Goal: Task Accomplishment & Management: Manage account settings

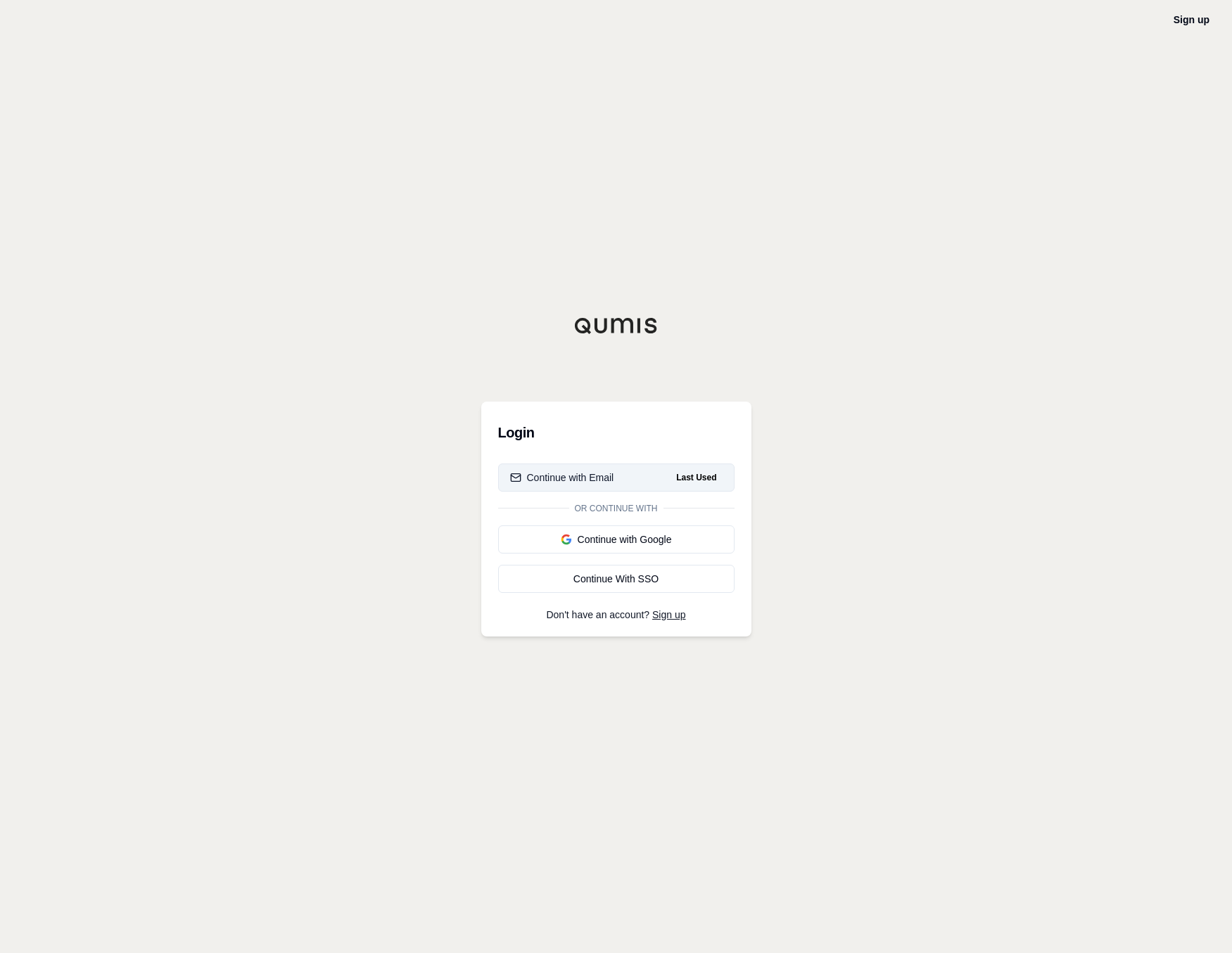
click at [653, 466] on button "Continue with Email Last Used" at bounding box center [616, 477] width 236 height 28
click at [665, 534] on div "Continue with Google" at bounding box center [616, 539] width 213 height 14
click at [613, 449] on div "Login Continue with Email Or continue with Continue with Google Last Used Conti…" at bounding box center [616, 519] width 270 height 235
click at [617, 477] on button "Continue with Email" at bounding box center [616, 477] width 236 height 28
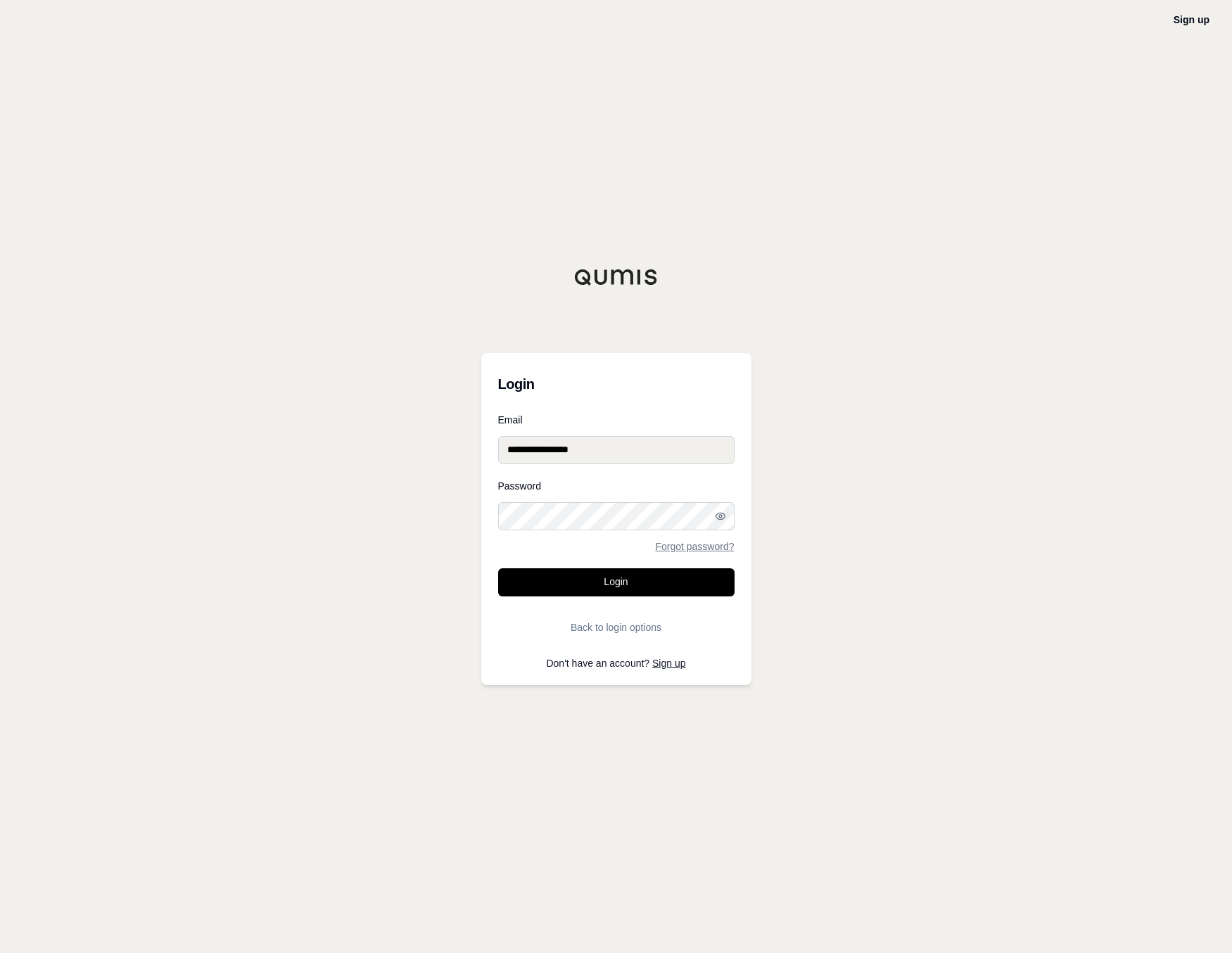
click at [638, 452] on input "**********" at bounding box center [616, 450] width 236 height 28
click at [672, 581] on button "Login" at bounding box center [616, 582] width 236 height 28
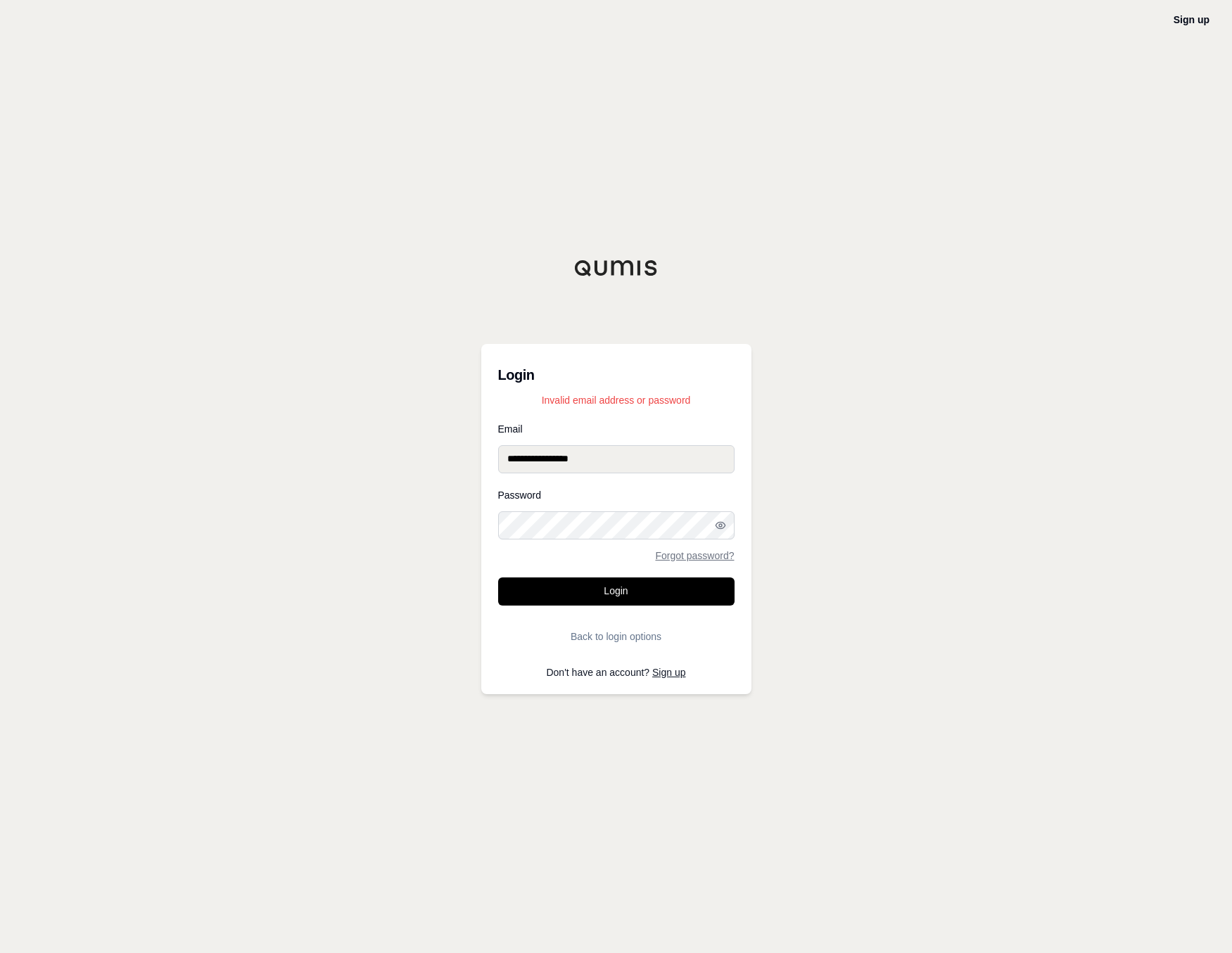
click at [728, 464] on input "**********" at bounding box center [616, 459] width 236 height 28
type input "**********"
click at [722, 523] on icon "button" at bounding box center [720, 525] width 11 height 11
click at [683, 596] on button "Login" at bounding box center [616, 591] width 236 height 28
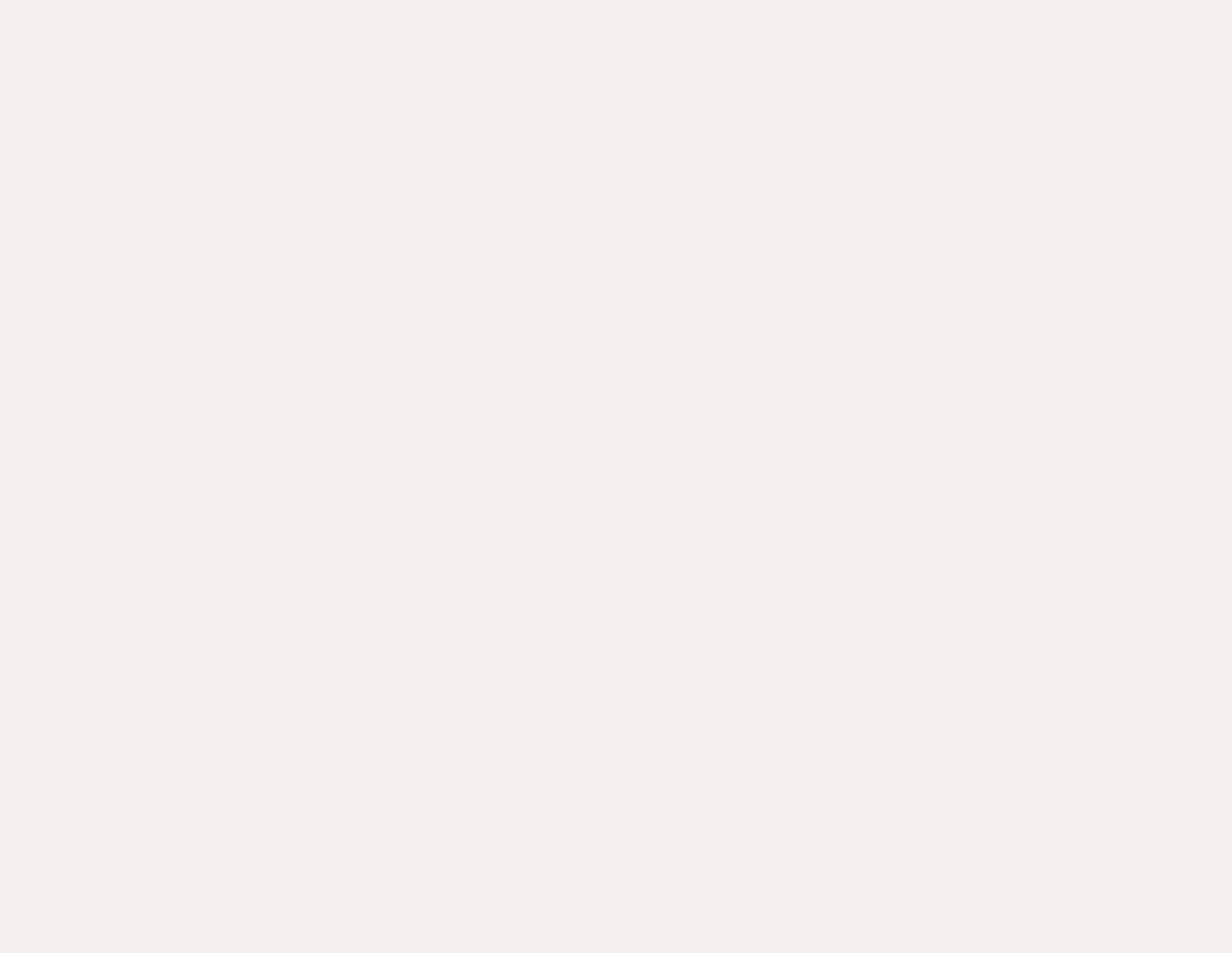
click at [1034, 535] on div at bounding box center [616, 476] width 1232 height 953
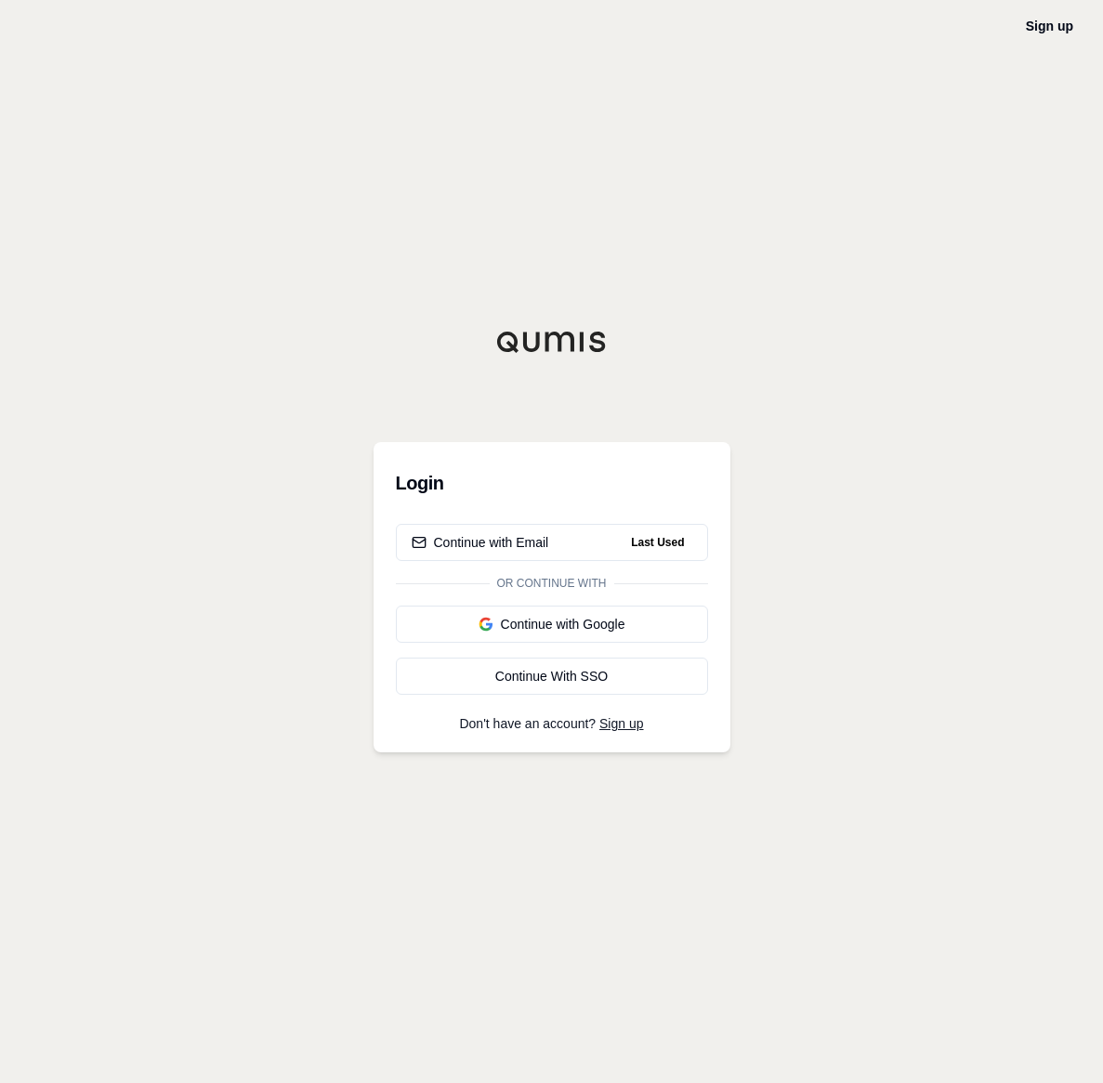
click at [858, 631] on div "Sign up Login Continue with Email Last Used Or continue with Continue with Goog…" at bounding box center [551, 541] width 1103 height 1083
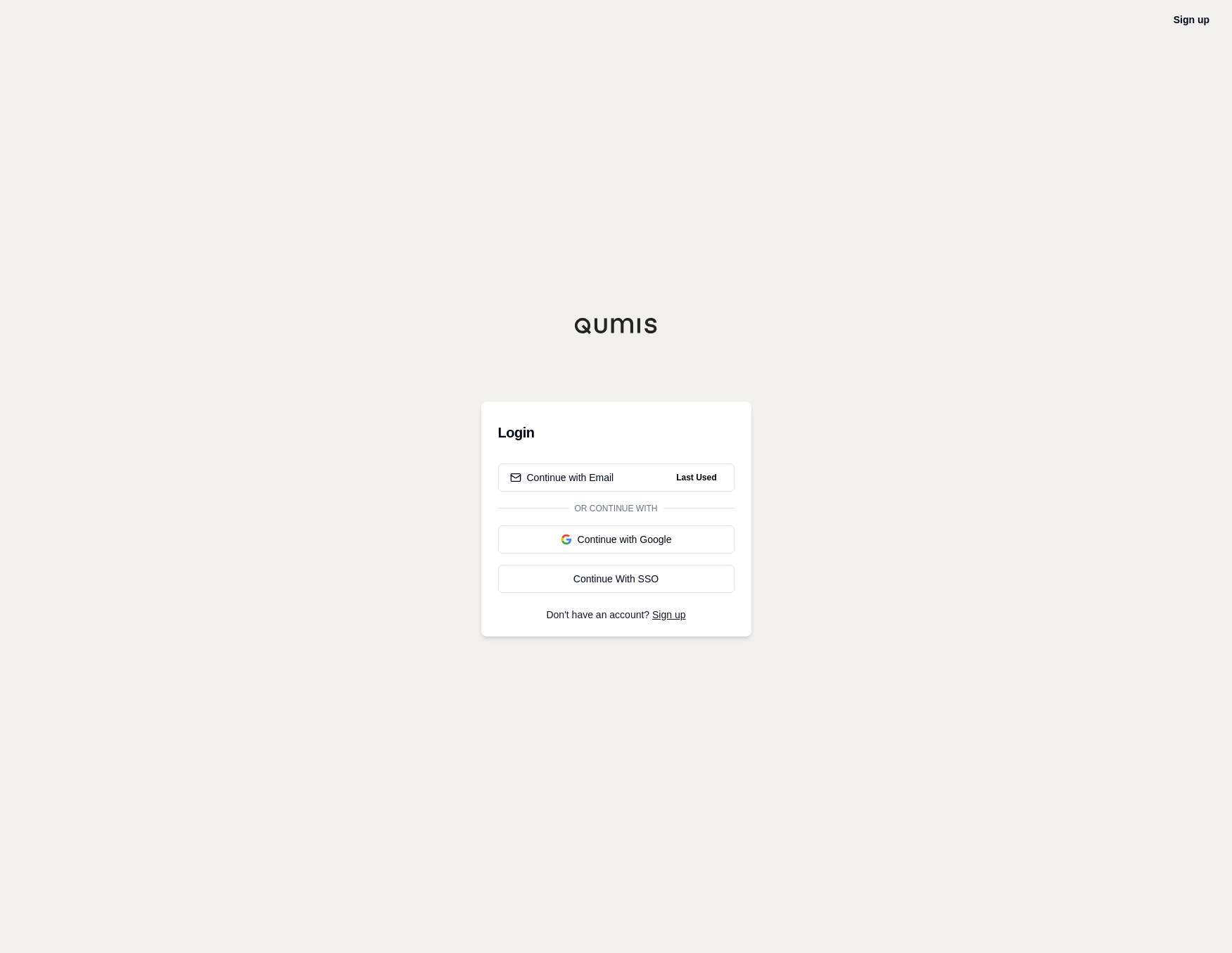
click at [834, 584] on div "Sign up Login Continue with Email Last Used Or continue with Continue with Goog…" at bounding box center [616, 476] width 1232 height 953
click at [704, 484] on span "Last Used" at bounding box center [697, 478] width 51 height 17
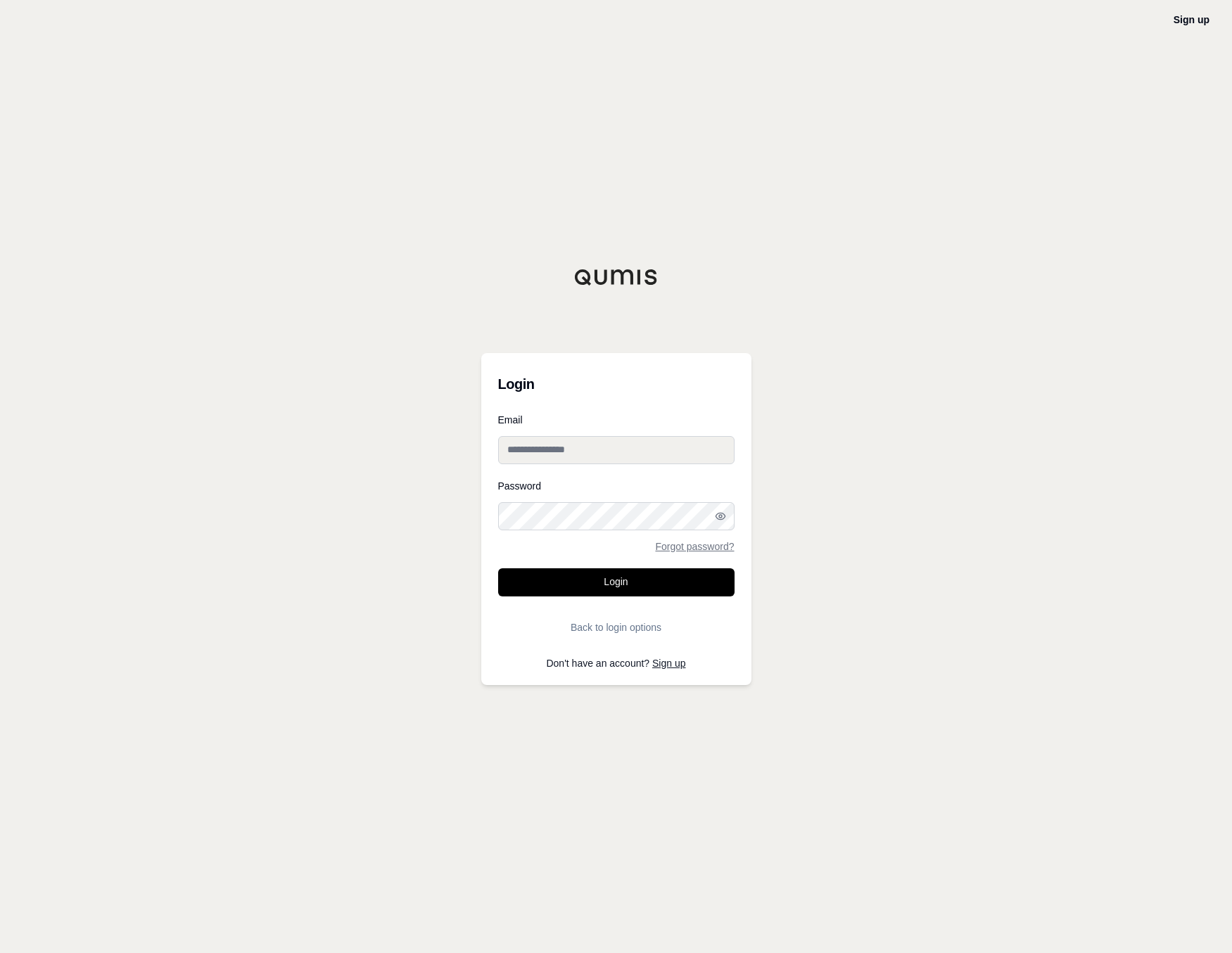
click at [700, 452] on input "Email" at bounding box center [616, 450] width 236 height 28
click at [706, 450] on input "Email" at bounding box center [616, 450] width 236 height 28
drag, startPoint x: 837, startPoint y: 438, endPoint x: 820, endPoint y: 444, distance: 18.0
click at [837, 438] on div "Sign up Login Email Password Forgot password? Login Back to login options Don't…" at bounding box center [616, 476] width 1232 height 953
click at [716, 450] on input "Email" at bounding box center [616, 450] width 236 height 28
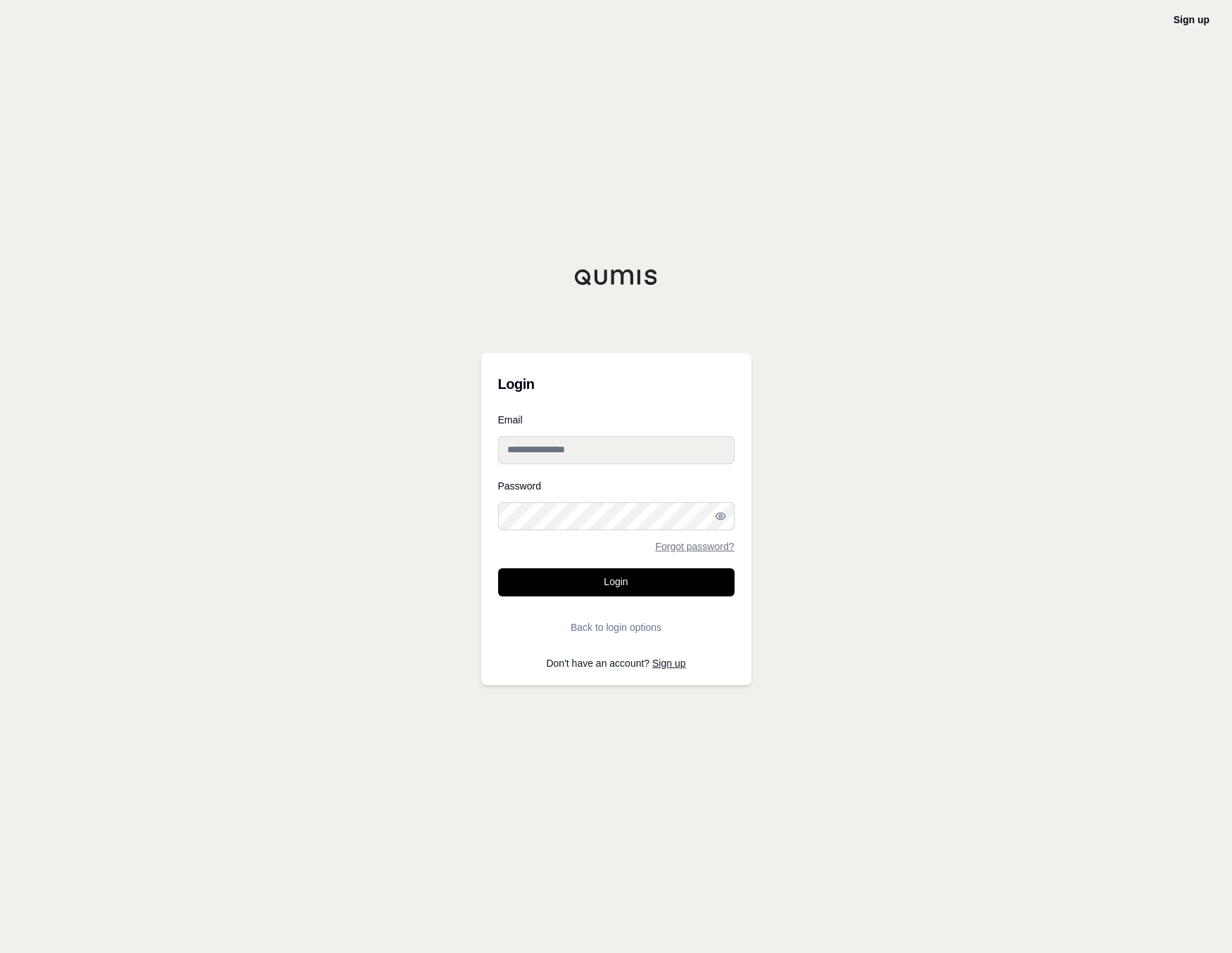
type input "**********"
click at [699, 584] on button "Login" at bounding box center [616, 582] width 236 height 28
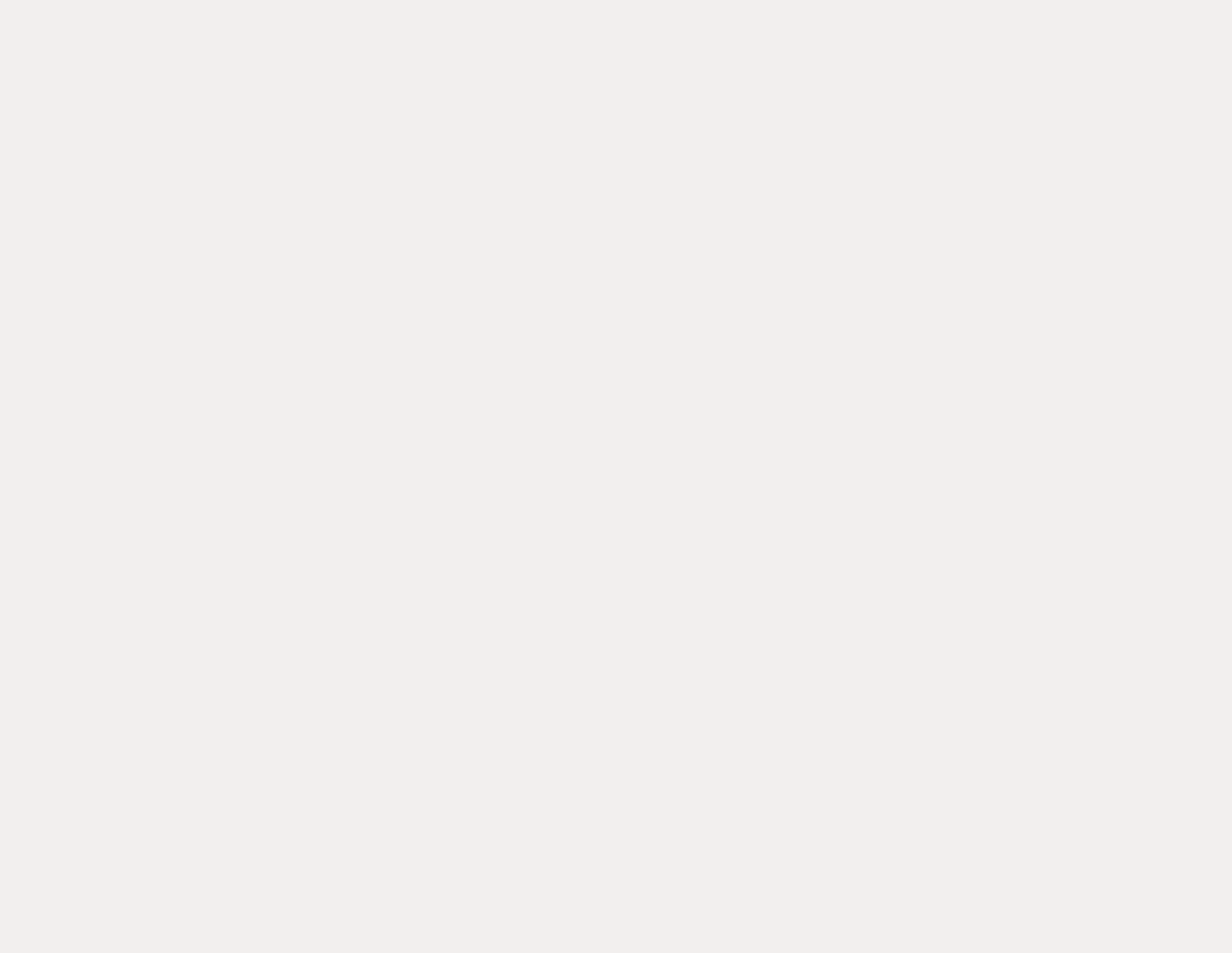
click at [870, 462] on div at bounding box center [616, 476] width 1232 height 953
click at [719, 373] on div at bounding box center [618, 476] width 1236 height 953
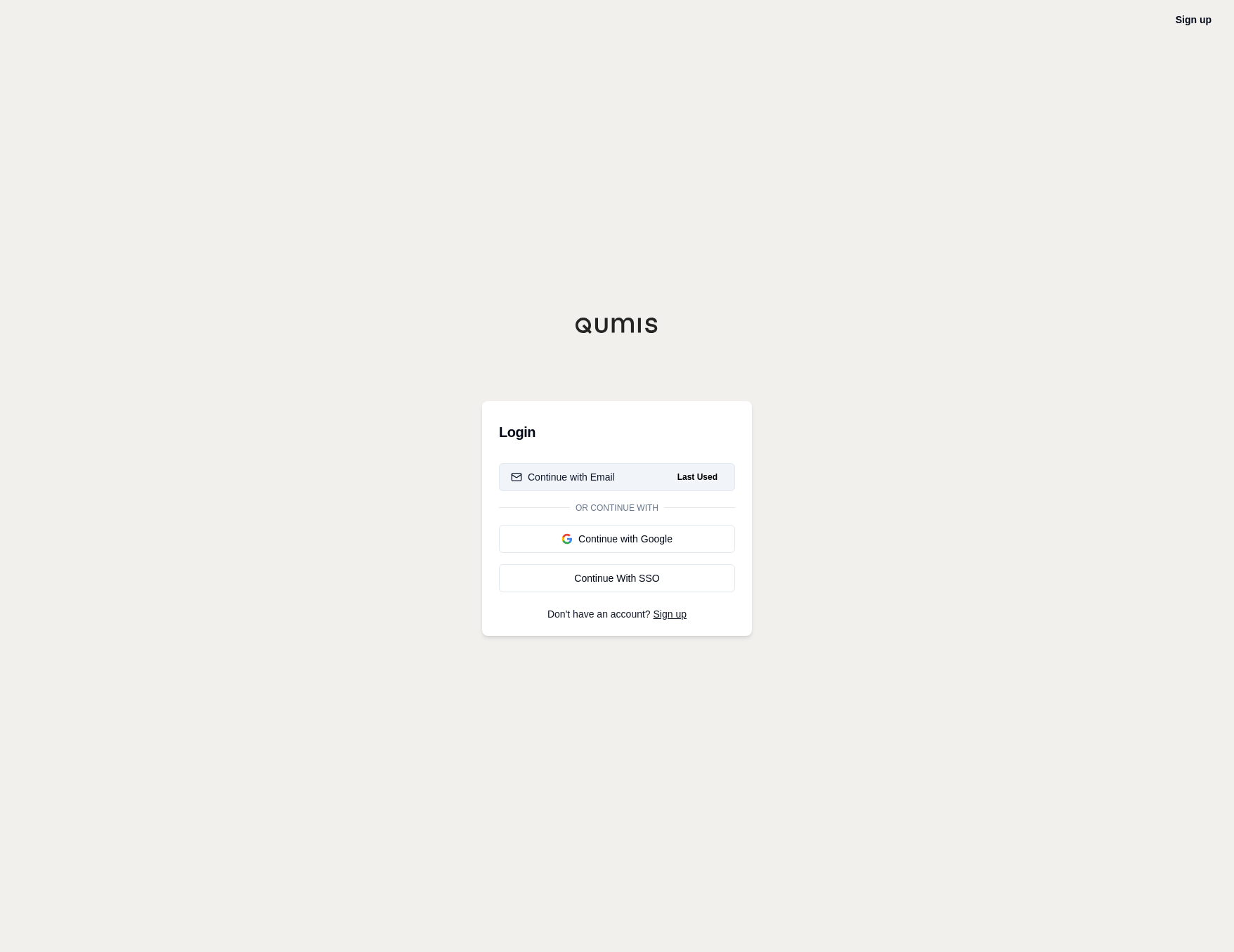
click at [699, 470] on span "Last Used" at bounding box center [697, 477] width 51 height 17
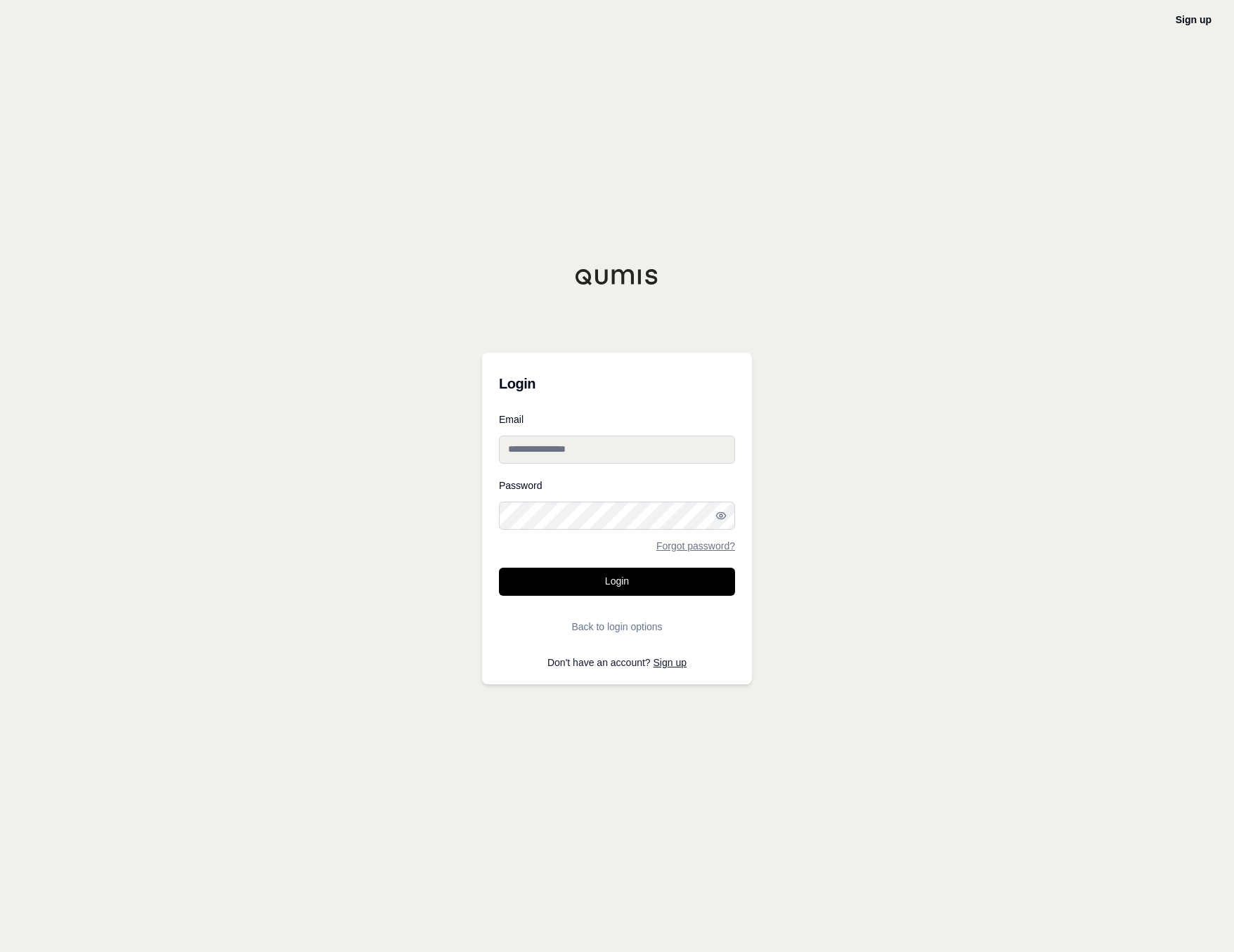
type input "**********"
click at [690, 591] on button "Login" at bounding box center [617, 581] width 236 height 28
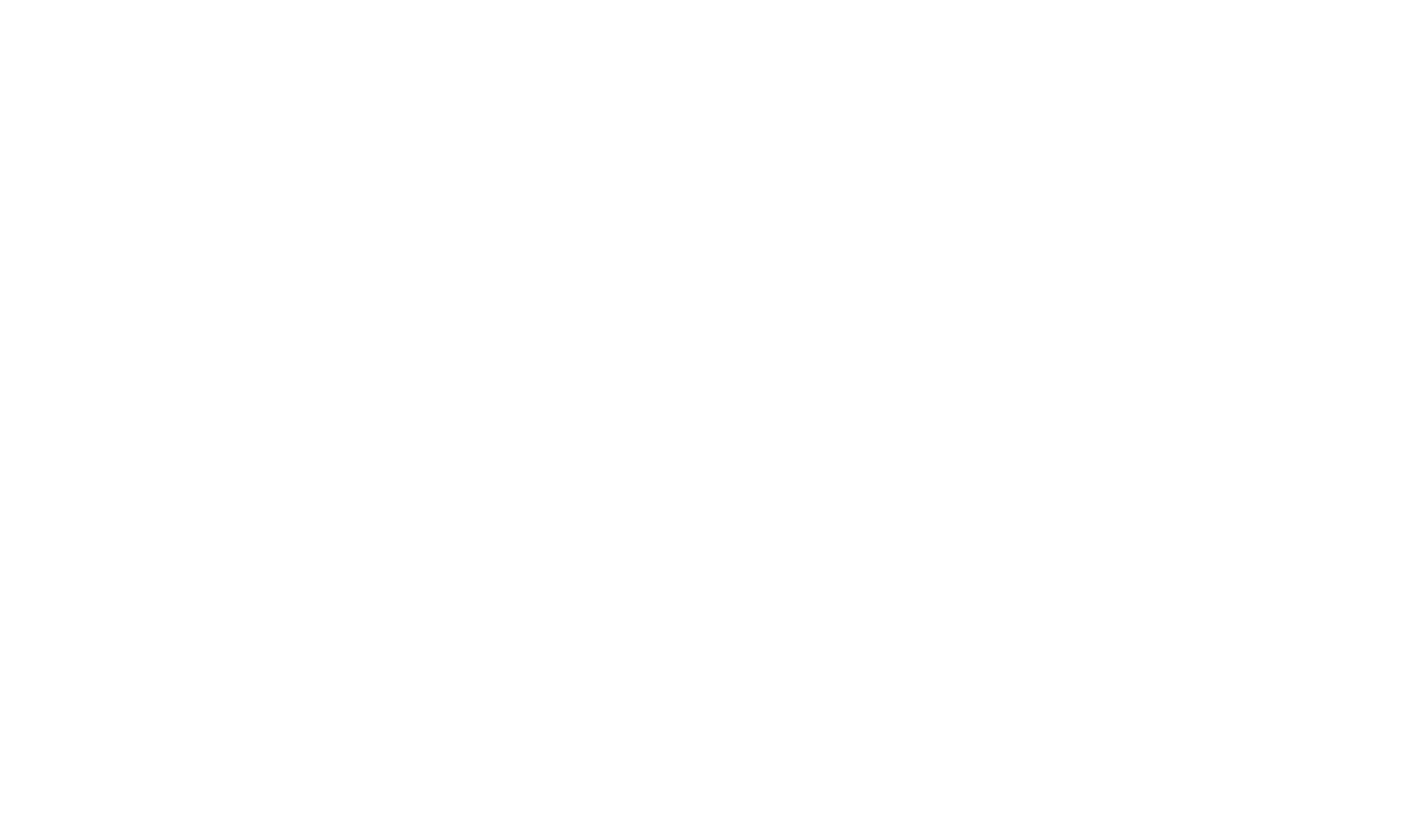
click at [903, 0] on html at bounding box center [702, 0] width 1405 height 0
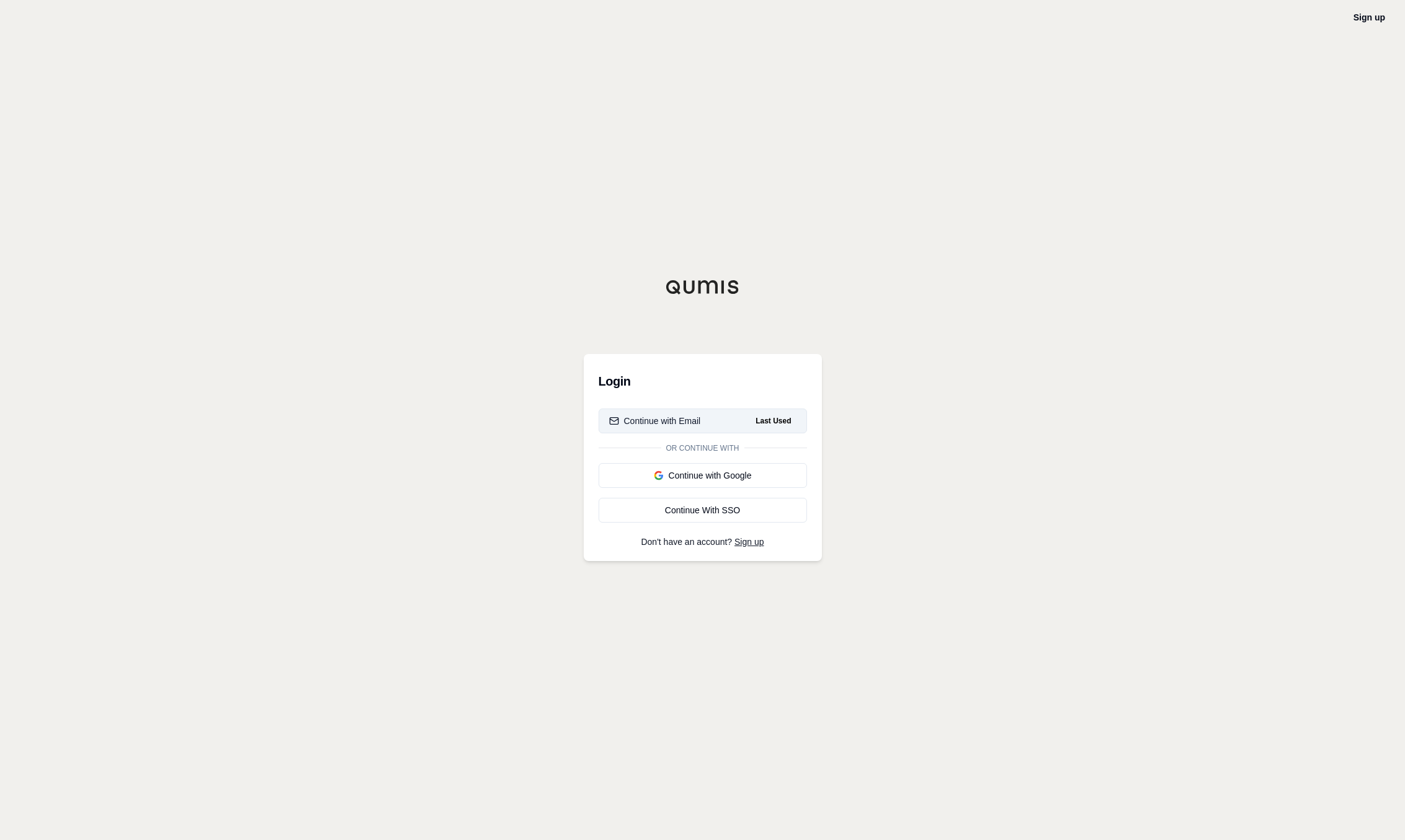
click at [707, 424] on button "Continue with Email Last Used" at bounding box center [703, 420] width 208 height 25
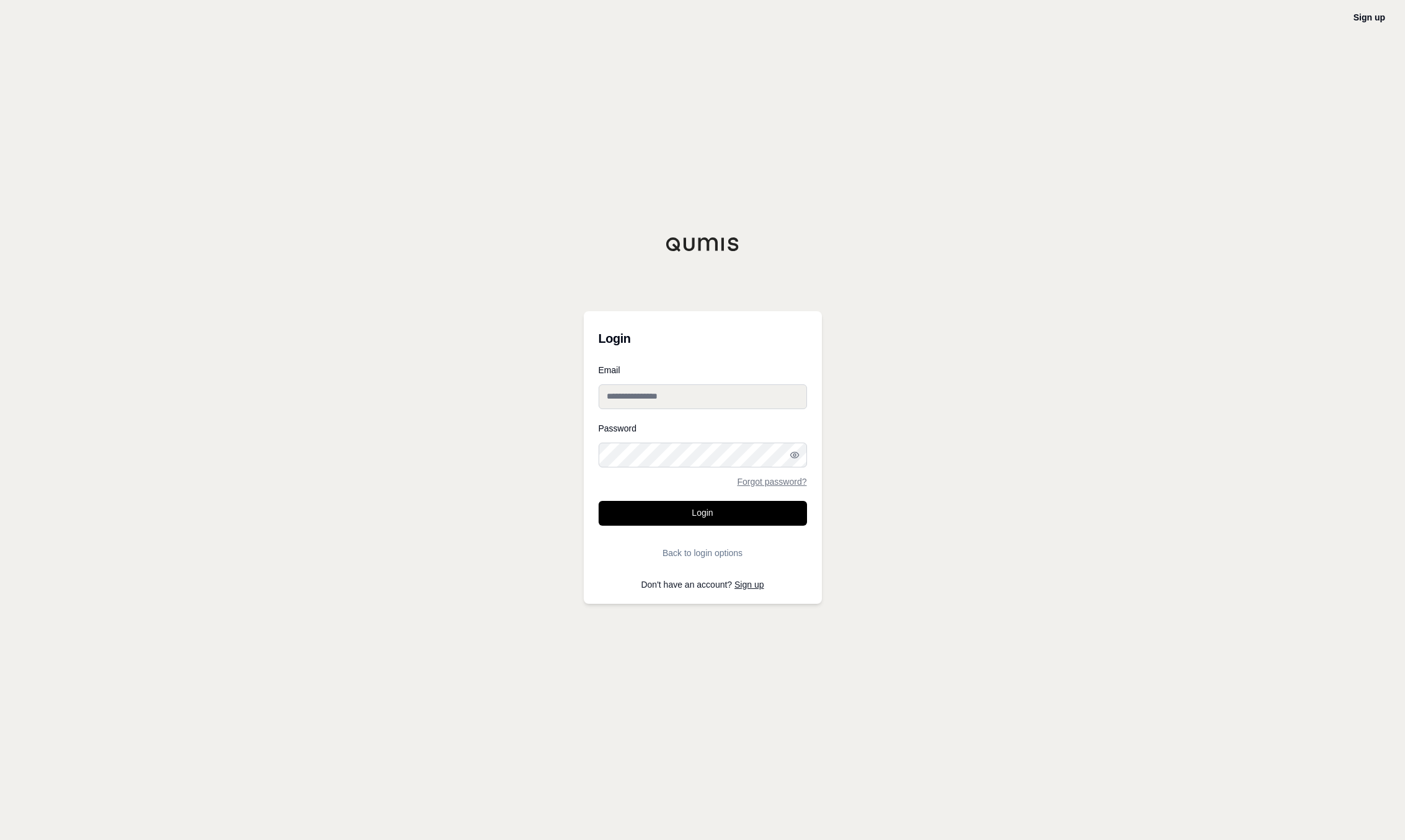
click at [730, 402] on input "Email" at bounding box center [703, 396] width 208 height 25
click at [788, 397] on input "Email" at bounding box center [703, 396] width 208 height 25
click at [846, 398] on div "Sign up Login Email Password Forgot password? Login Back to login options Don't…" at bounding box center [702, 420] width 1405 height 840
click at [799, 398] on input "Email" at bounding box center [703, 396] width 208 height 25
type input "**********"
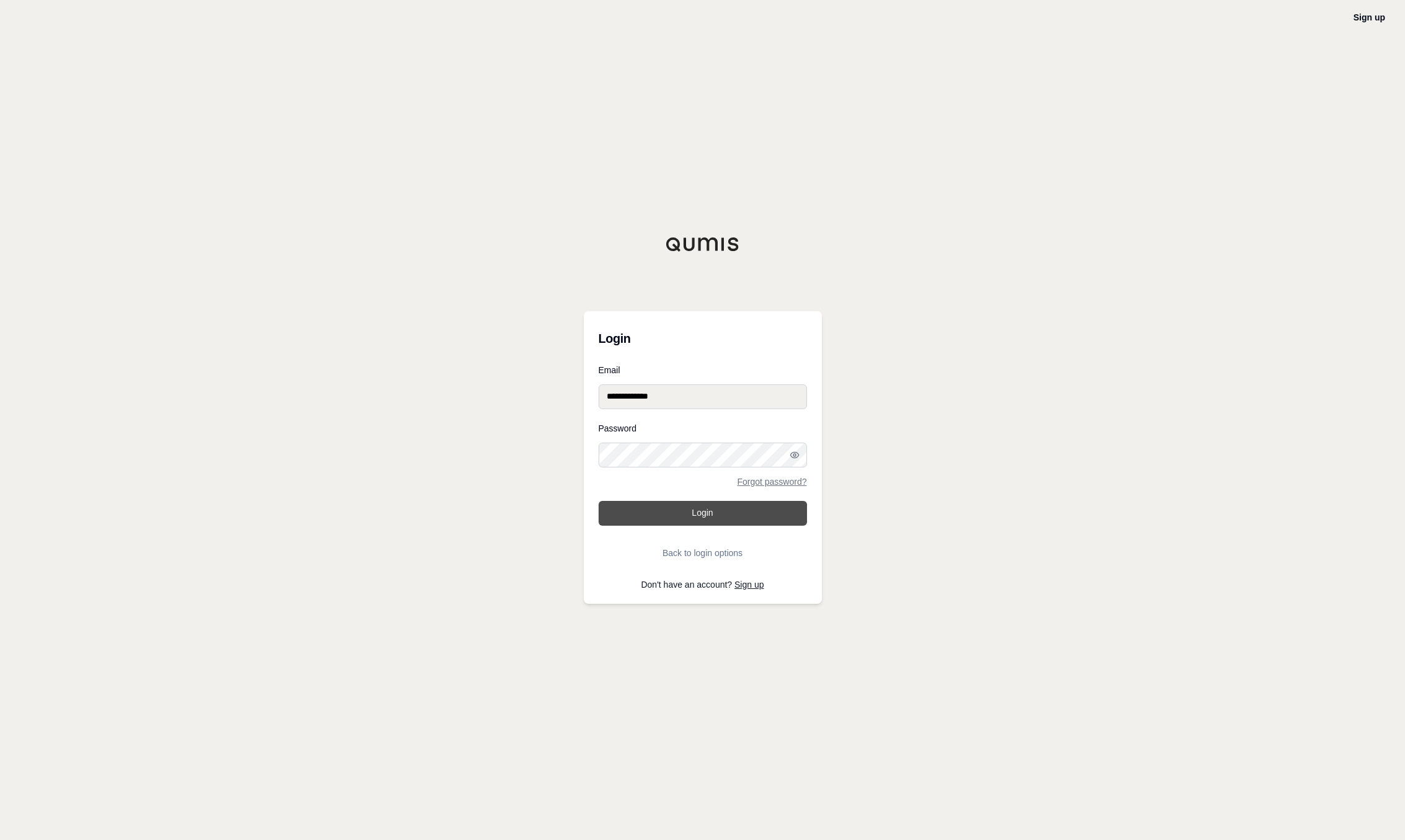
click at [734, 507] on button "Login" at bounding box center [703, 513] width 208 height 25
